Goal: Navigation & Orientation: Go to known website

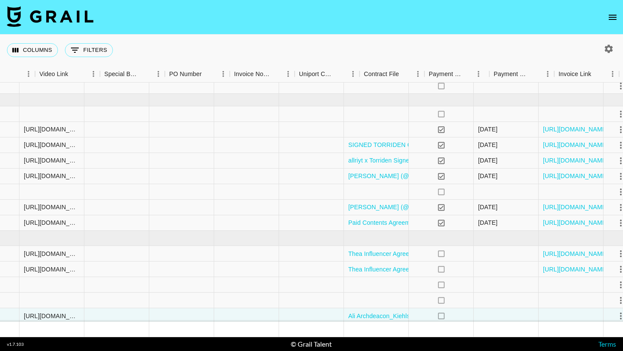
scroll to position [17, 922]
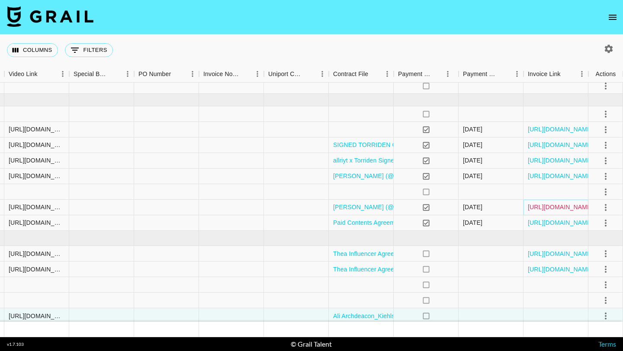
click at [559, 209] on link "[URL][DOMAIN_NAME]" at bounding box center [560, 207] width 65 height 9
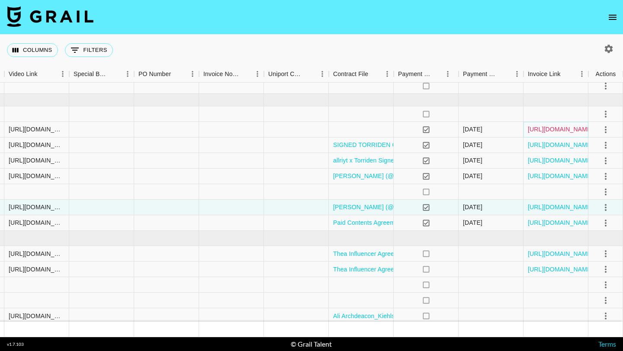
click at [550, 131] on link "[URL][DOMAIN_NAME]" at bounding box center [560, 129] width 65 height 9
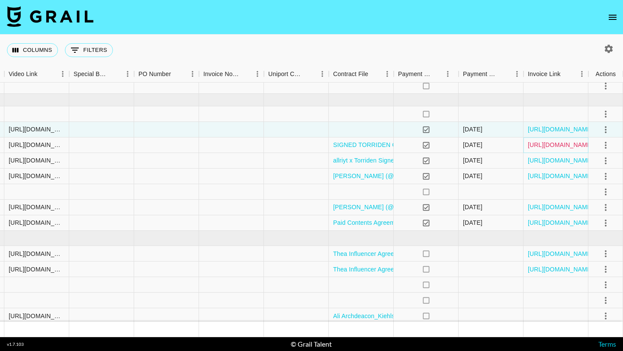
click at [567, 143] on link "[URL][DOMAIN_NAME]" at bounding box center [560, 145] width 65 height 9
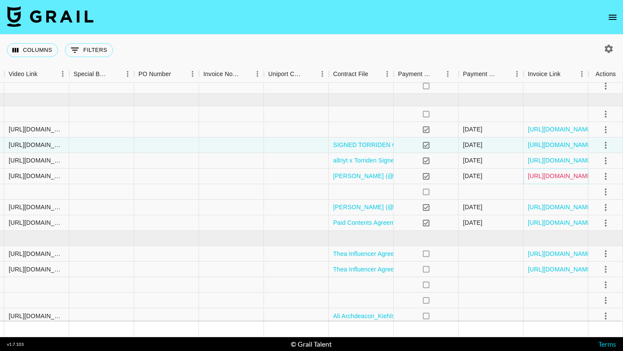
click at [552, 179] on link "[URL][DOMAIN_NAME]" at bounding box center [560, 176] width 65 height 9
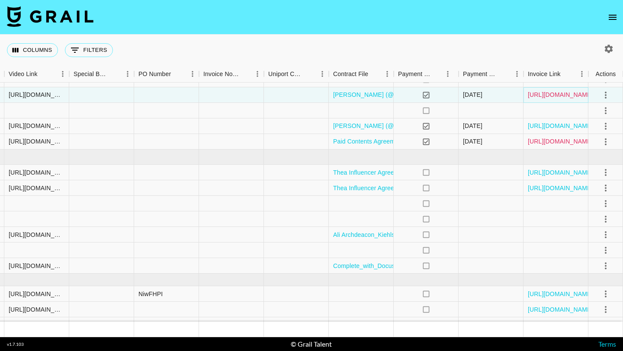
scroll to position [103, 922]
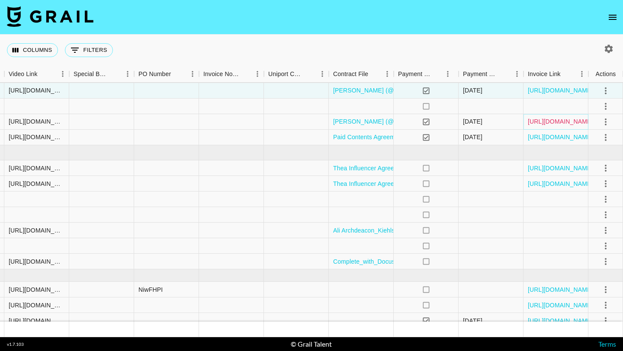
click at [546, 121] on link "[URL][DOMAIN_NAME]" at bounding box center [560, 121] width 65 height 9
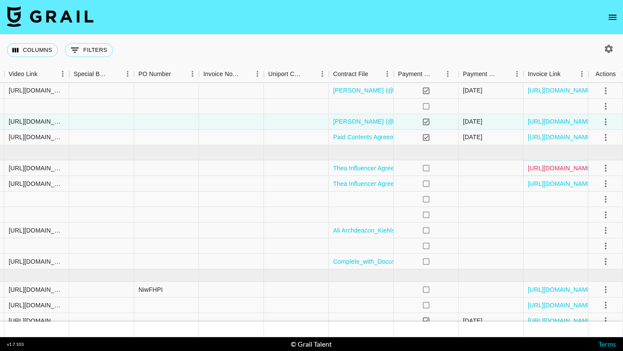
click at [543, 166] on link "[URL][DOMAIN_NAME]" at bounding box center [560, 168] width 65 height 9
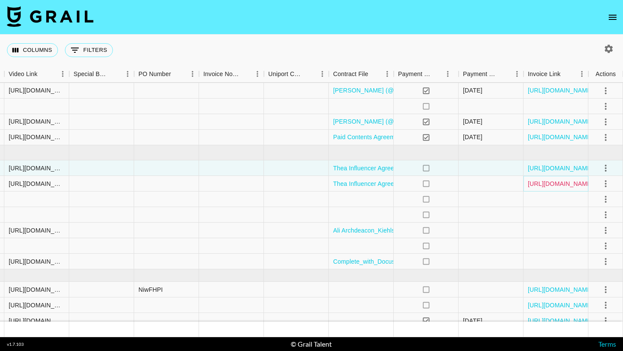
click at [534, 182] on link "[URL][DOMAIN_NAME]" at bounding box center [560, 184] width 65 height 9
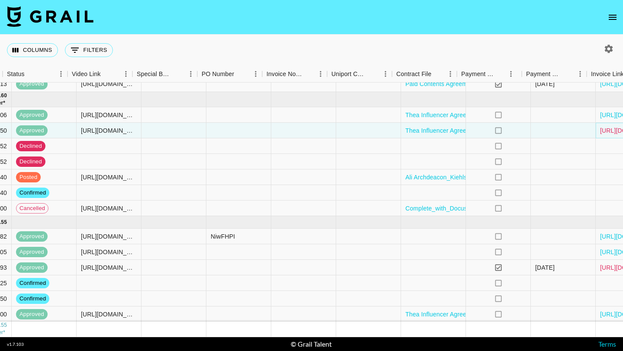
scroll to position [156, 922]
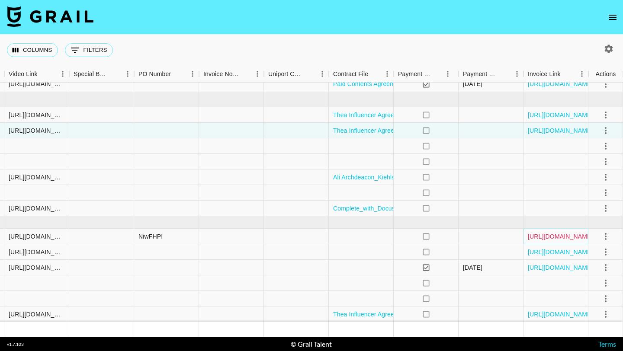
click at [559, 234] on link "[URL][DOMAIN_NAME]" at bounding box center [560, 236] width 65 height 9
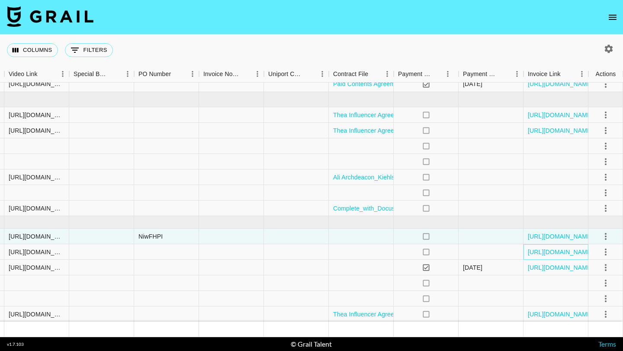
click at [563, 256] on div "[URL][DOMAIN_NAME]" at bounding box center [556, 252] width 65 height 16
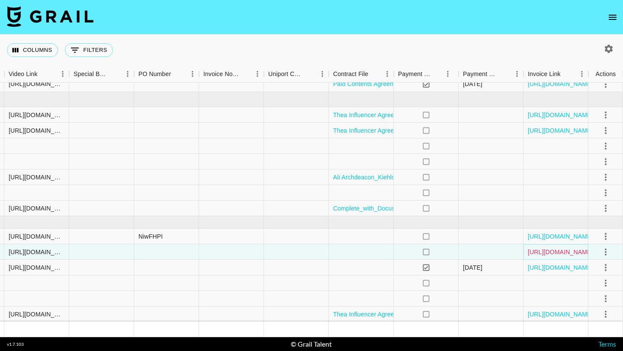
click at [562, 254] on link "[URL][DOMAIN_NAME]" at bounding box center [560, 252] width 65 height 9
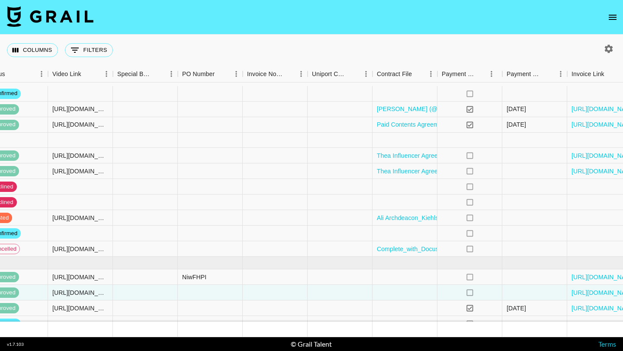
scroll to position [156, 878]
